Goal: Task Accomplishment & Management: Use online tool/utility

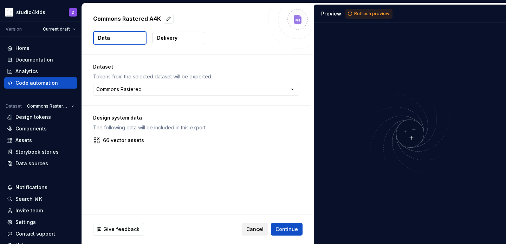
click at [251, 230] on span "Cancel" at bounding box center [254, 229] width 17 height 7
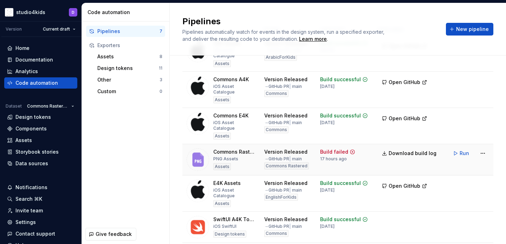
scroll to position [81, 0]
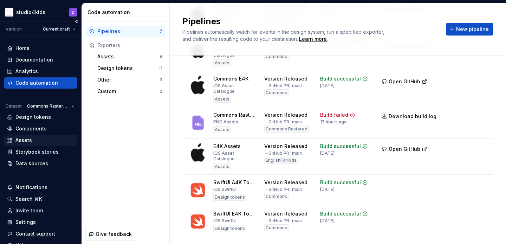
click at [40, 138] on div "Assets" at bounding box center [41, 140] width 68 height 7
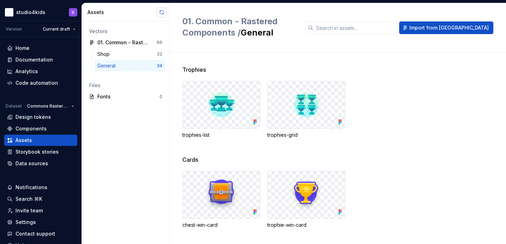
click at [163, 12] on button "button" at bounding box center [162, 12] width 10 height 10
click at [127, 49] on div "Shop 32" at bounding box center [130, 54] width 71 height 11
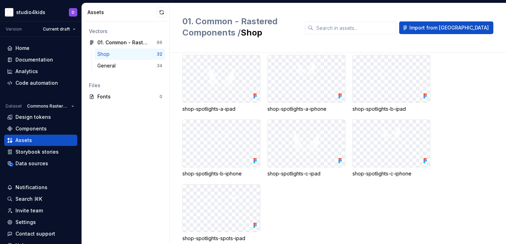
scroll to position [661, 0]
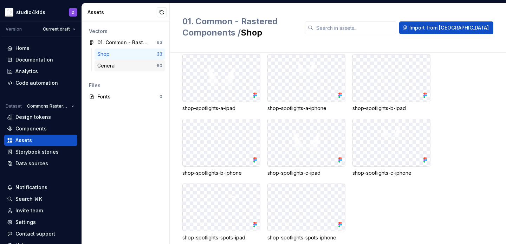
click at [142, 63] on div "General" at bounding box center [126, 65] width 59 height 7
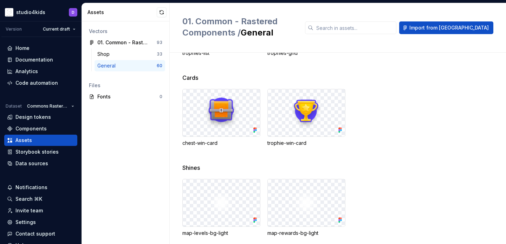
scroll to position [238, 0]
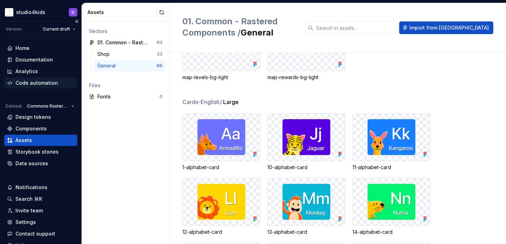
click at [43, 79] on div "Code automation" at bounding box center [40, 82] width 73 height 11
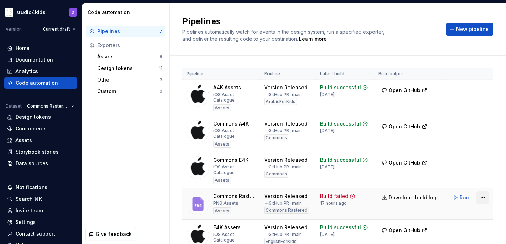
click at [487, 184] on html "studio4kids D Version Current draft Home Documentation Analytics Code automatio…" at bounding box center [253, 122] width 506 height 244
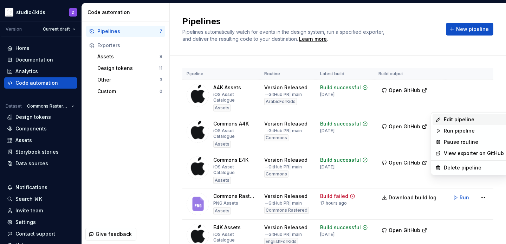
click at [455, 117] on div "Edit pipeline" at bounding box center [474, 119] width 60 height 7
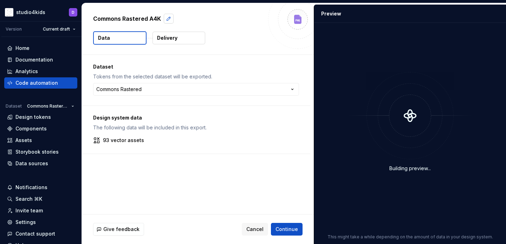
click at [166, 18] on button "button" at bounding box center [169, 19] width 10 height 10
click at [140, 19] on textarea "**********" at bounding box center [178, 18] width 172 height 11
type textarea "*"
type textarea "**********"
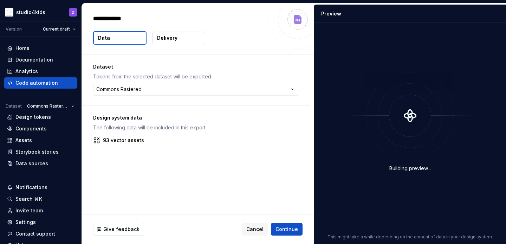
click at [208, 40] on div "Data Delivery" at bounding box center [198, 37] width 210 height 13
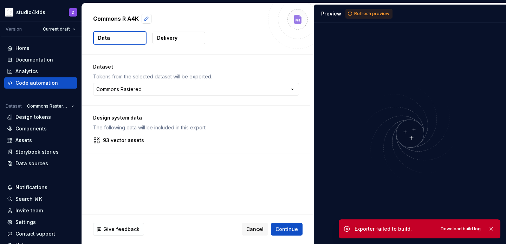
click at [145, 18] on button "button" at bounding box center [147, 19] width 10 height 10
click at [201, 141] on div "93 vector assets" at bounding box center [196, 140] width 206 height 7
click at [163, 37] on p "Delivery" at bounding box center [167, 37] width 20 height 7
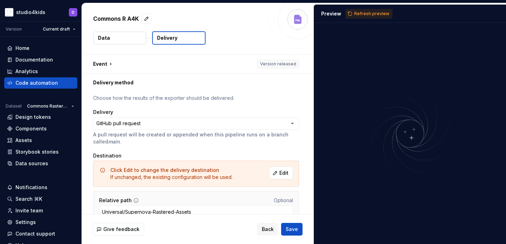
scroll to position [36, 0]
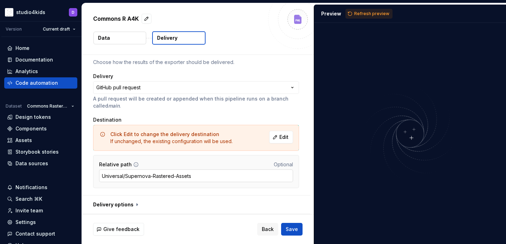
click at [197, 173] on input "Universal/Supernova-Rastered-Assets" at bounding box center [196, 175] width 194 height 13
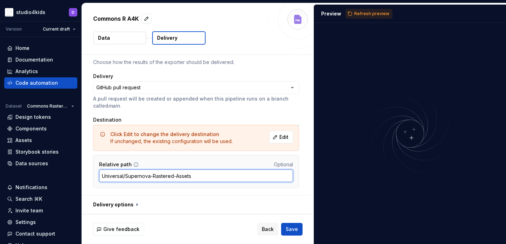
click at [197, 173] on input "Universal/Supernova-Rastered-Assets" at bounding box center [196, 175] width 194 height 13
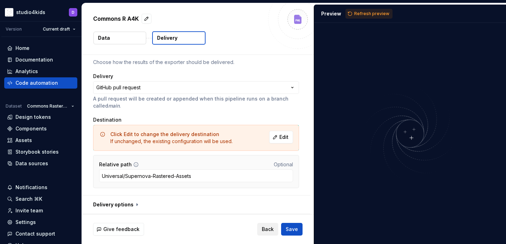
click at [267, 226] on span "Back" at bounding box center [268, 229] width 12 height 7
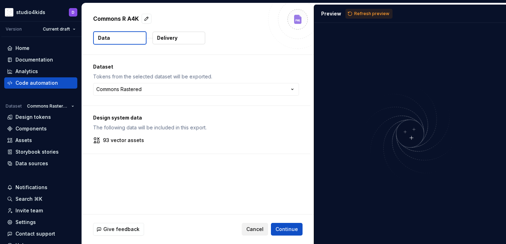
click at [262, 228] on span "Cancel" at bounding box center [254, 229] width 17 height 7
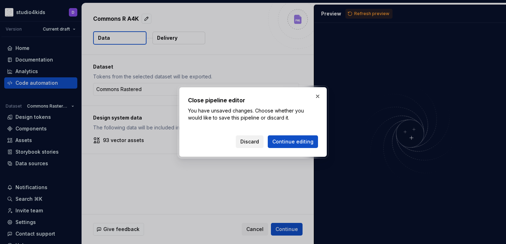
click at [251, 142] on span "Discard" at bounding box center [250, 141] width 19 height 7
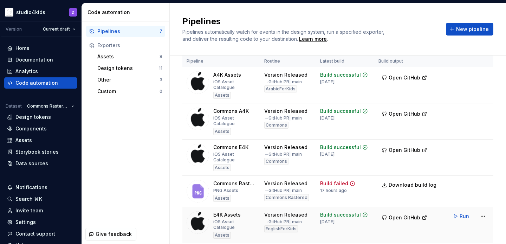
scroll to position [14, 0]
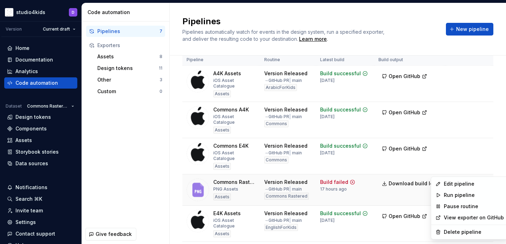
click at [484, 168] on html "studio4kids D Version Current draft Home Documentation Analytics Code automatio…" at bounding box center [253, 122] width 506 height 244
click at [457, 232] on div "Delete pipeline" at bounding box center [474, 232] width 60 height 7
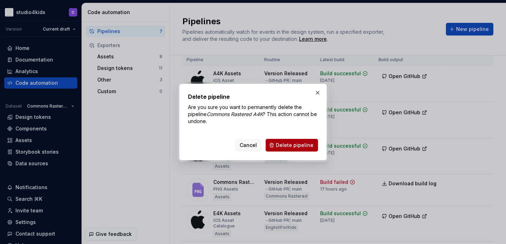
click at [307, 144] on span "Delete pipeline" at bounding box center [295, 145] width 38 height 7
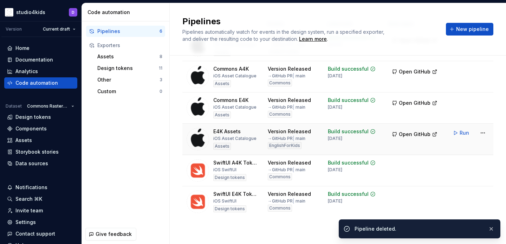
scroll to position [0, 0]
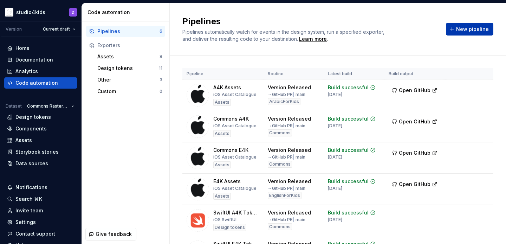
click at [462, 29] on span "New pipeline" at bounding box center [472, 29] width 33 height 7
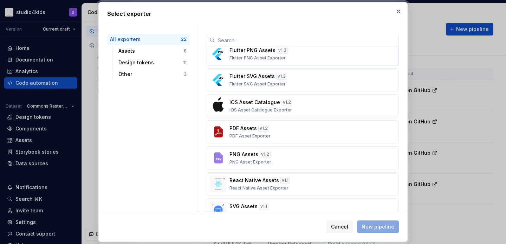
scroll to position [78, 0]
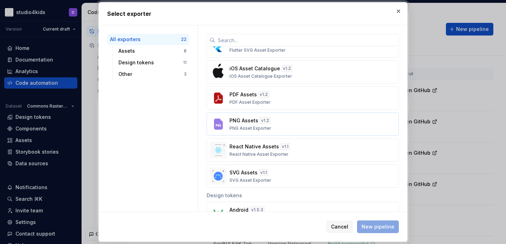
click at [299, 121] on div "PNG Assets v 1.2 PNG Asset Exporter" at bounding box center [301, 124] width 142 height 14
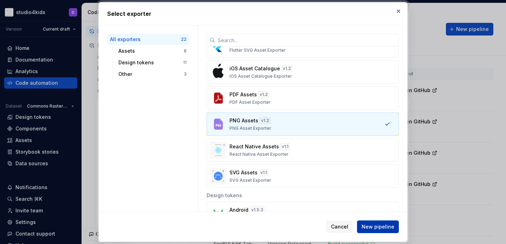
click at [374, 230] on span "New pipeline" at bounding box center [378, 226] width 33 height 7
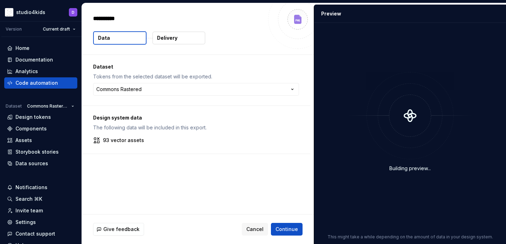
type textarea "*"
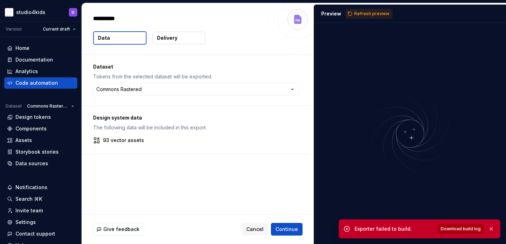
click at [452, 230] on span "Download build log" at bounding box center [461, 229] width 40 height 6
